Goal: Navigation & Orientation: Find specific page/section

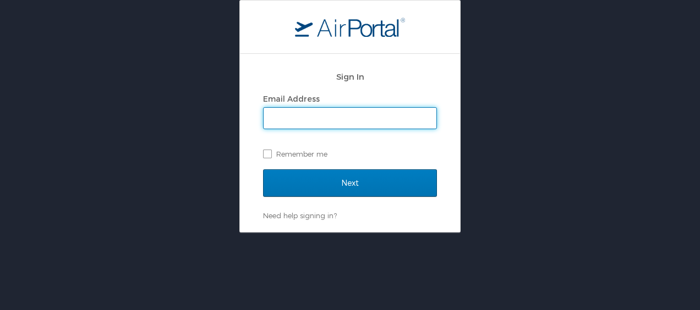
click at [331, 120] on input "Email Address" at bounding box center [350, 118] width 173 height 21
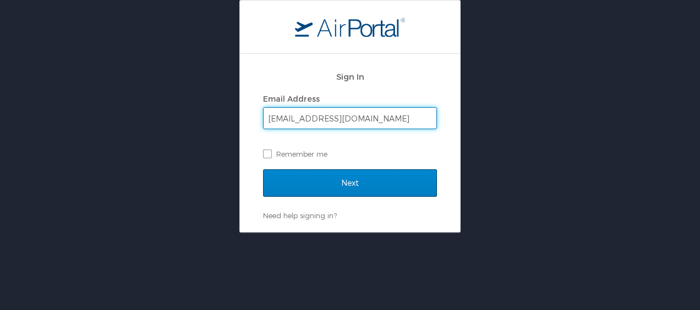
scroll to position [0, 10]
type input "[EMAIL_ADDRESS][DOMAIN_NAME]"
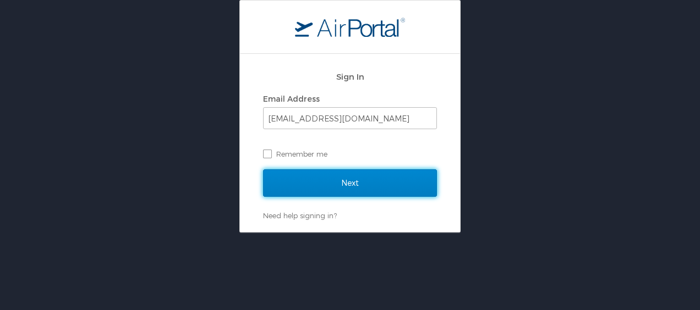
drag, startPoint x: 322, startPoint y: 182, endPoint x: 354, endPoint y: 171, distance: 33.8
click at [322, 182] on input "Next" at bounding box center [350, 183] width 174 height 28
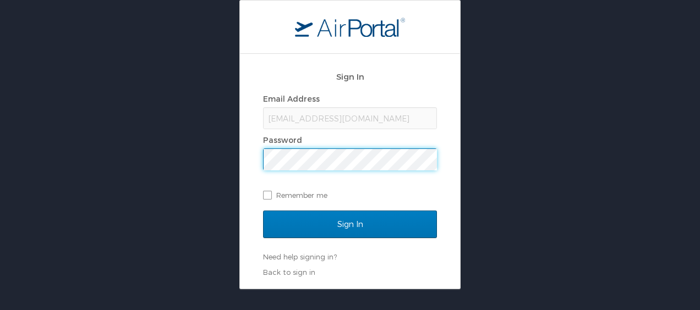
click at [263, 211] on input "Sign In" at bounding box center [350, 225] width 174 height 28
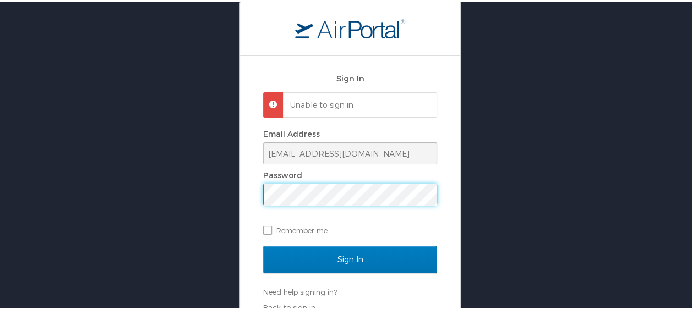
click at [240, 185] on div "Sign In Unable to sign in Email Address Marguerite_Smirlis@enrollmentcompany.co…" at bounding box center [350, 188] width 220 height 268
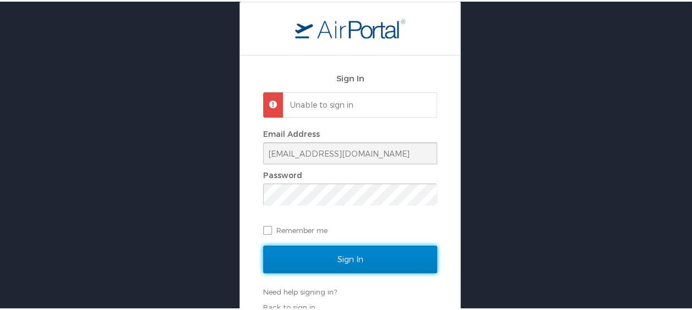
click at [339, 255] on input "Sign In" at bounding box center [350, 258] width 174 height 28
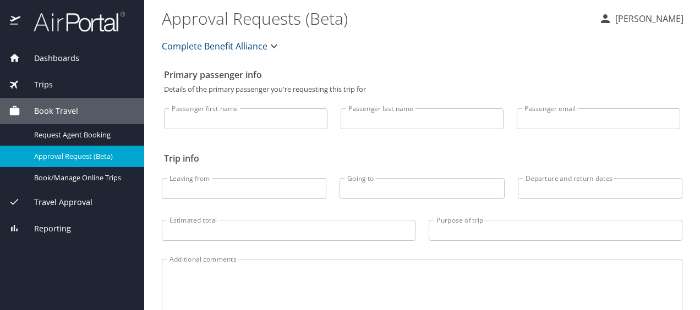
click at [59, 56] on span "Dashboards" at bounding box center [49, 58] width 59 height 12
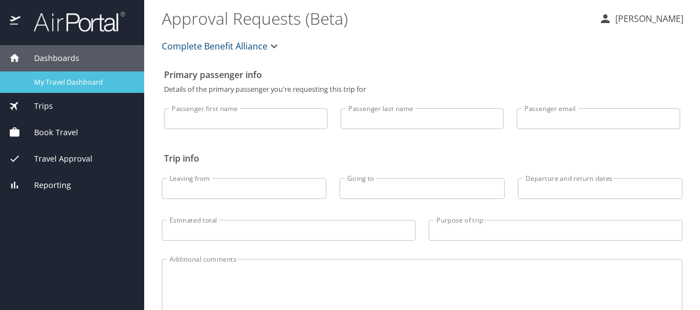
click at [65, 77] on span "My Travel Dashboard" at bounding box center [82, 82] width 97 height 10
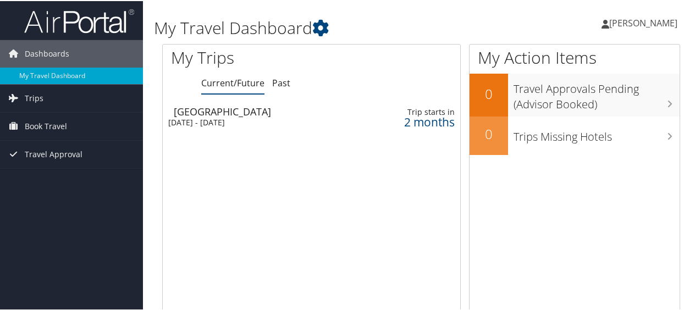
click at [639, 21] on span "[PERSON_NAME]" at bounding box center [644, 22] width 68 height 12
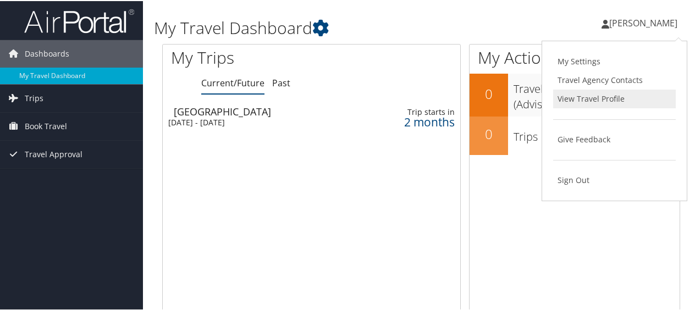
click at [593, 94] on link "View Travel Profile" at bounding box center [614, 98] width 123 height 19
